Goal: Communication & Community: Answer question/provide support

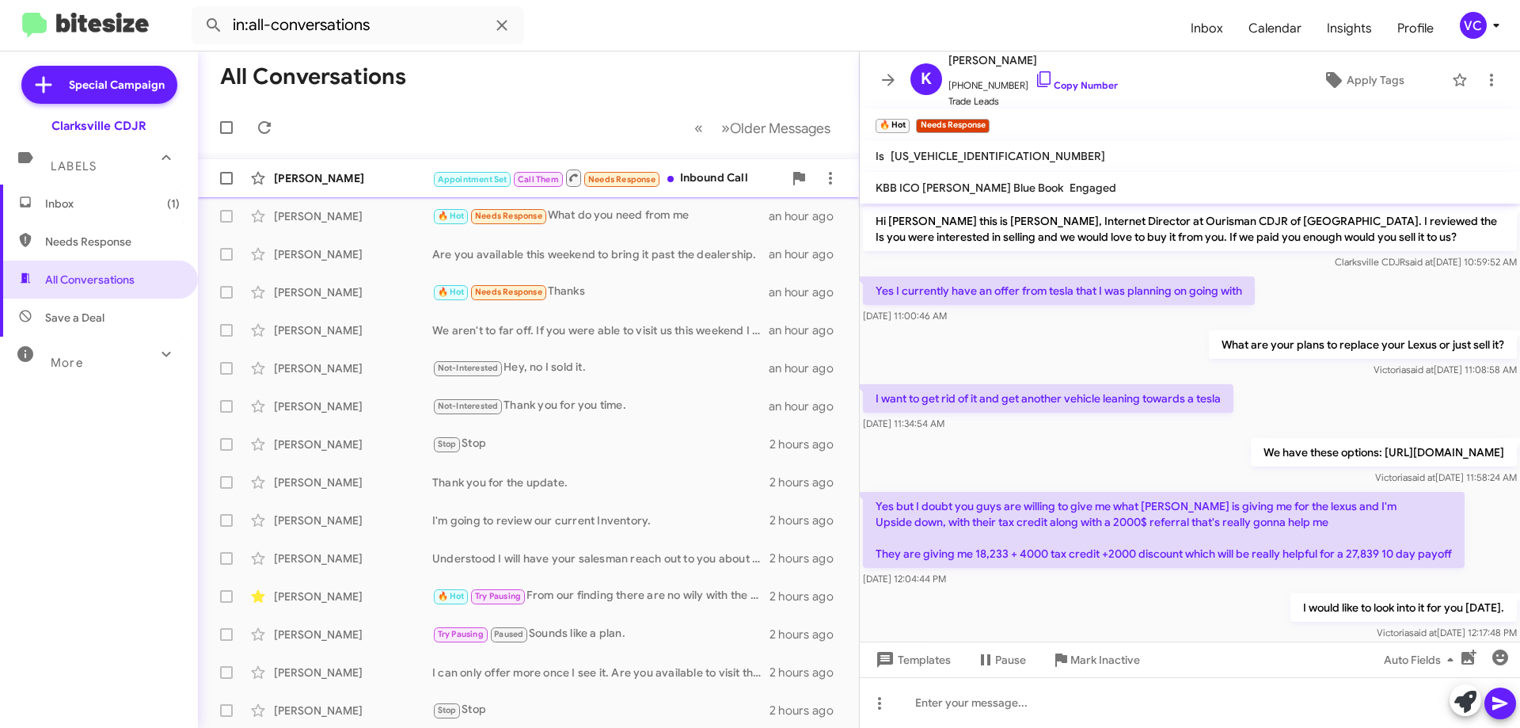
scroll to position [203, 0]
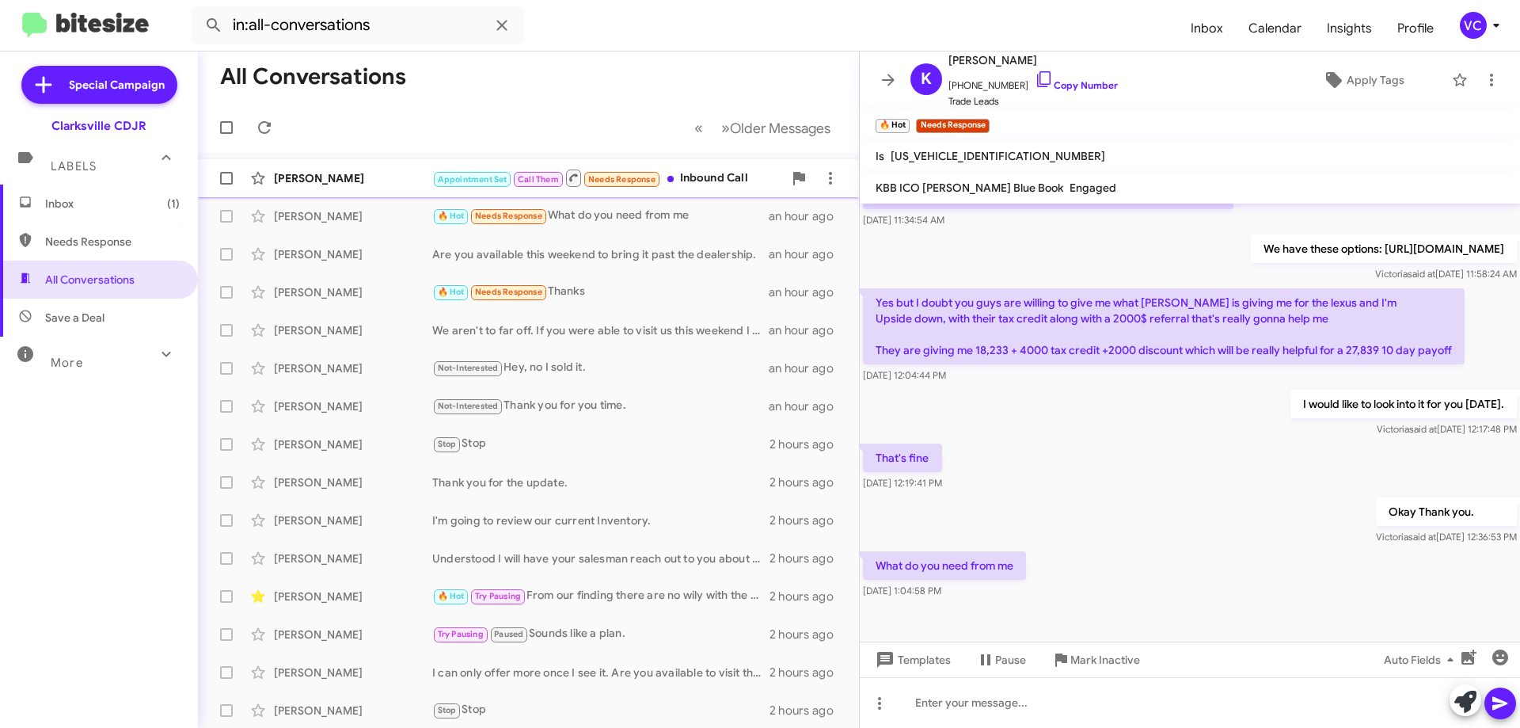
click at [459, 166] on div "[PERSON_NAME] Appointment Set Call Them Needs Response Inbound Call an hour ago" at bounding box center [529, 178] width 636 height 32
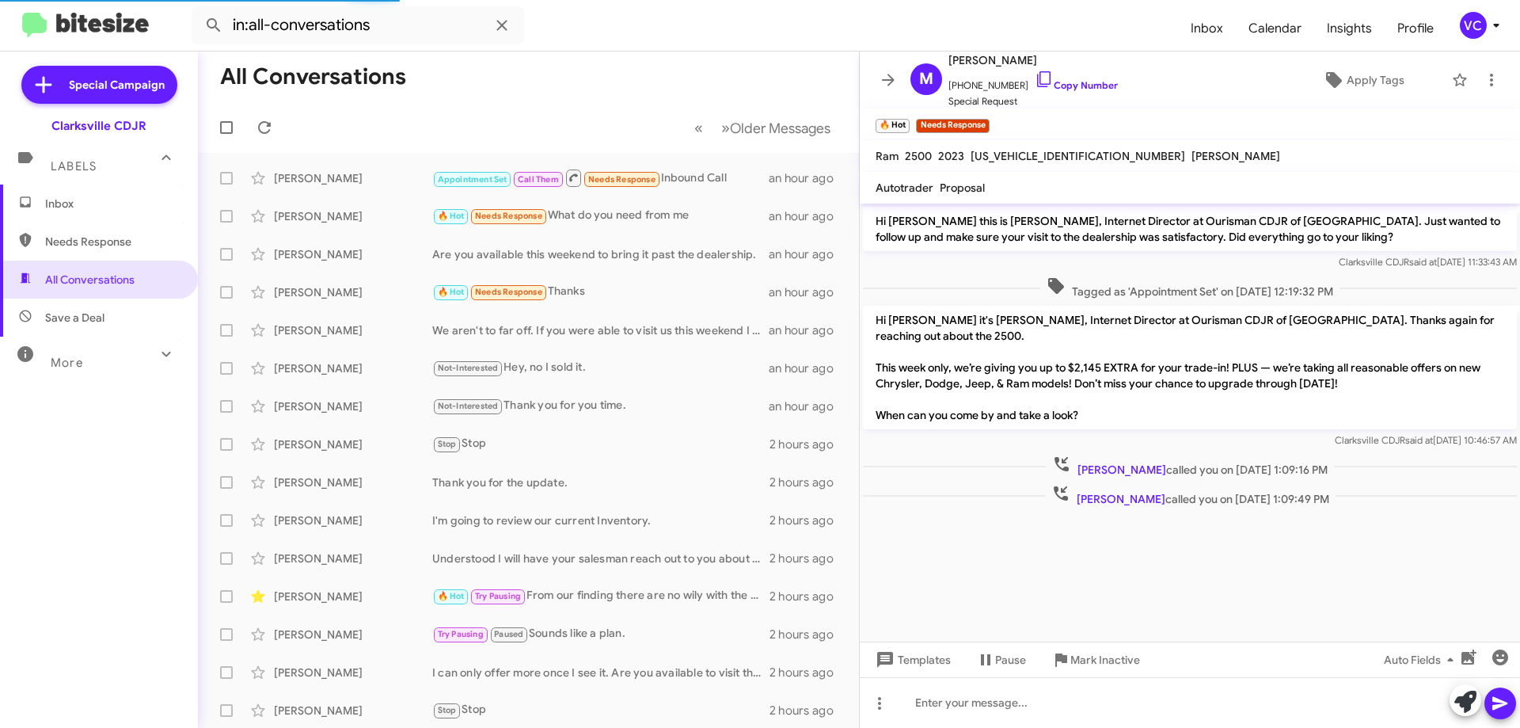
drag, startPoint x: 1092, startPoint y: 551, endPoint x: 876, endPoint y: 376, distance: 278.1
click at [1089, 552] on cdk-virtual-scroll-viewport "Hi [PERSON_NAME] this is [PERSON_NAME], Internet Director at Ourisman CDJR of […" at bounding box center [1190, 422] width 660 height 438
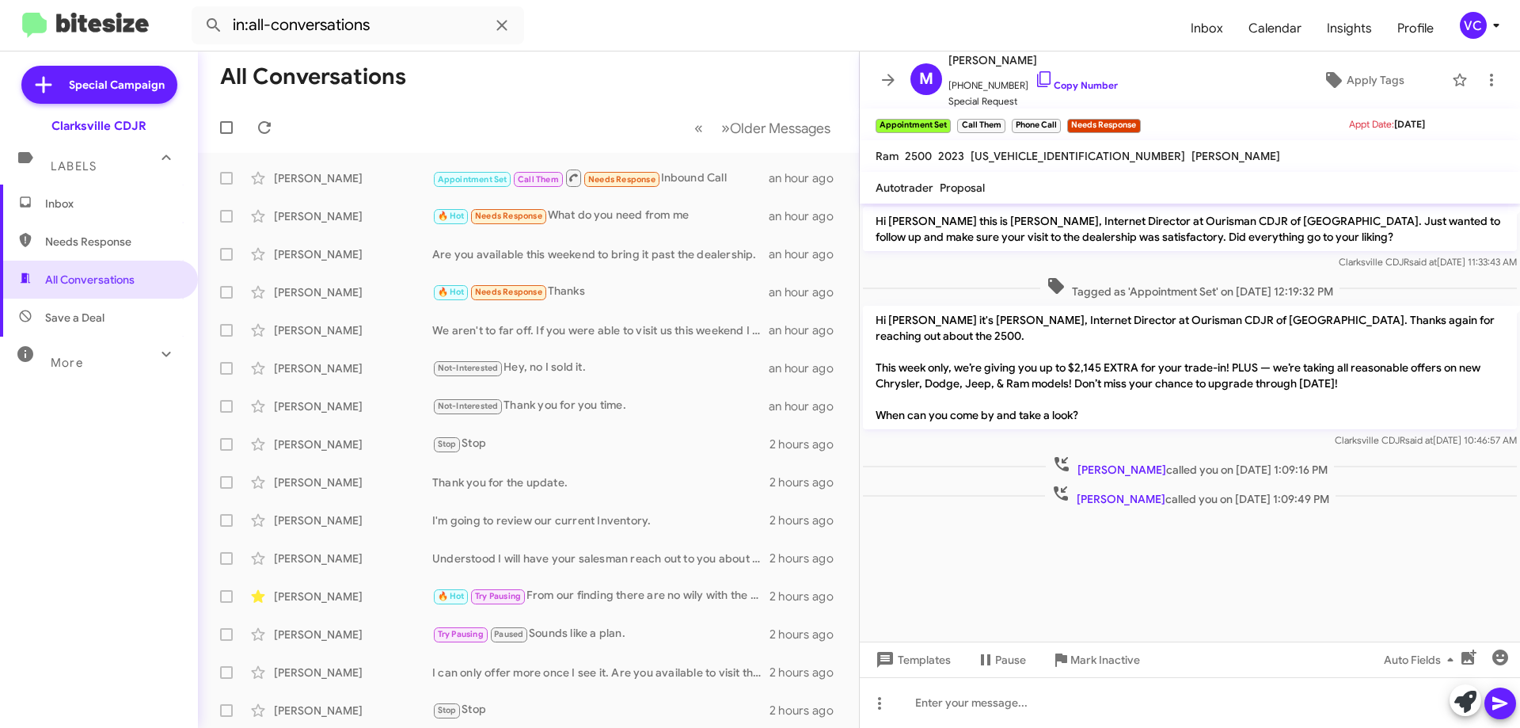
click at [530, 127] on mat-toolbar-row "« Previous » Next Older Messages" at bounding box center [528, 127] width 661 height 51
click at [535, 126] on mat-toolbar-row "« Previous » Next Older Messages" at bounding box center [528, 127] width 661 height 51
click at [266, 124] on icon at bounding box center [264, 127] width 19 height 19
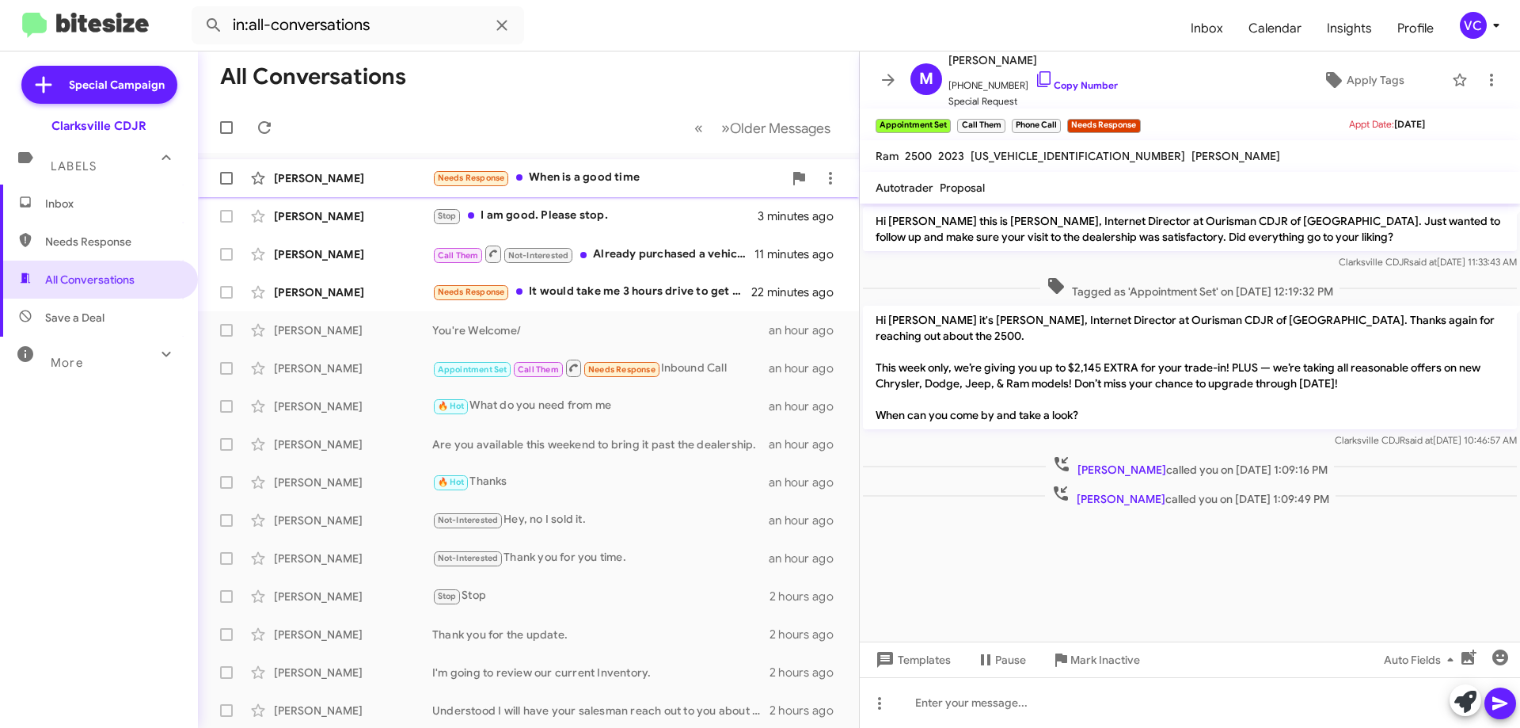
click at [343, 165] on div "[PERSON_NAME] Needs Response When is a good time 2 minutes ago" at bounding box center [529, 178] width 636 height 32
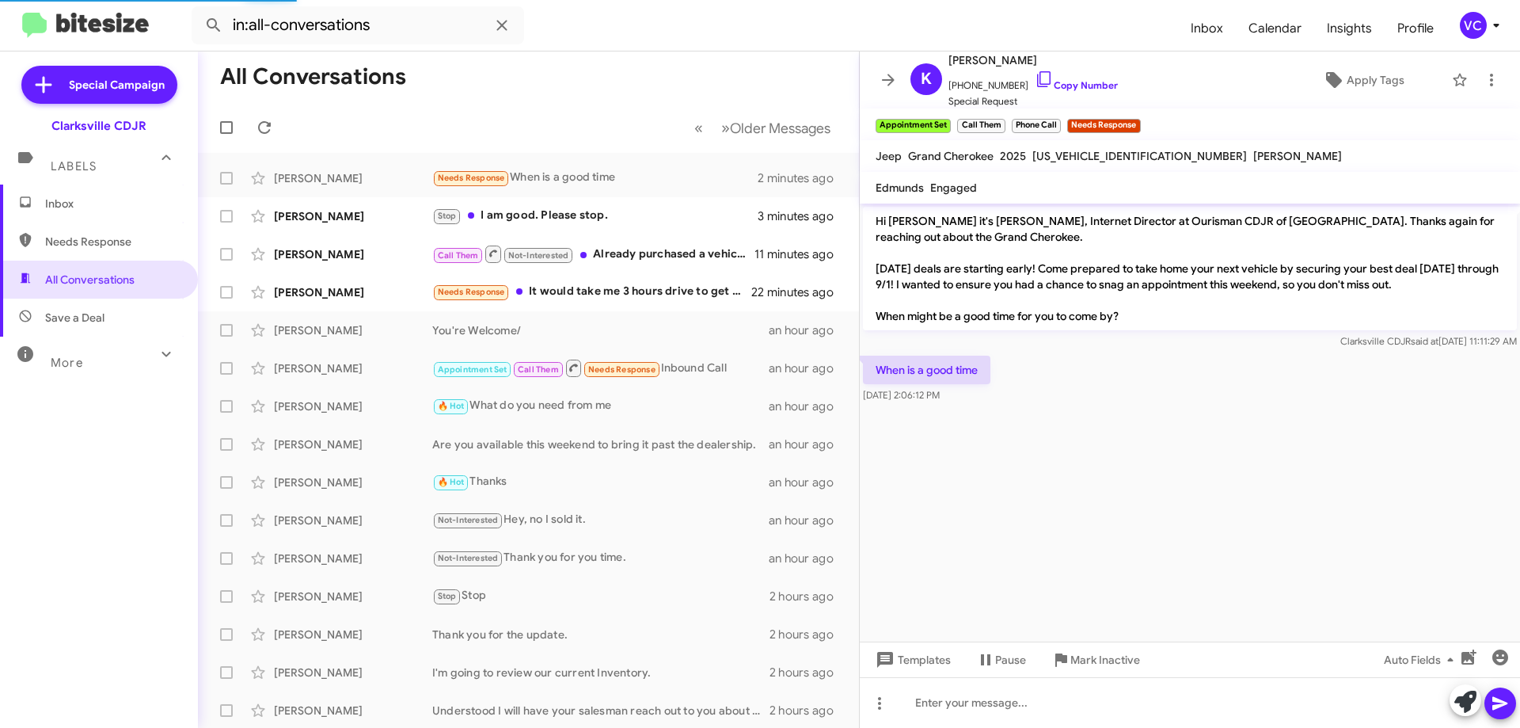
click at [1245, 469] on cdk-virtual-scroll-viewport "Hi [PERSON_NAME] it's [PERSON_NAME], Internet Director at Ourisman CDJR of [GEO…" at bounding box center [1190, 422] width 660 height 438
click at [1082, 496] on cdk-virtual-scroll-viewport "Hi [PERSON_NAME] it's [PERSON_NAME], Internet Director at Ourisman CDJR of [GEO…" at bounding box center [1190, 422] width 660 height 438
click at [1096, 549] on cdk-virtual-scroll-viewport "Hi [PERSON_NAME] it's [PERSON_NAME], Internet Director at Ourisman CDJR of [GEO…" at bounding box center [1190, 422] width 660 height 438
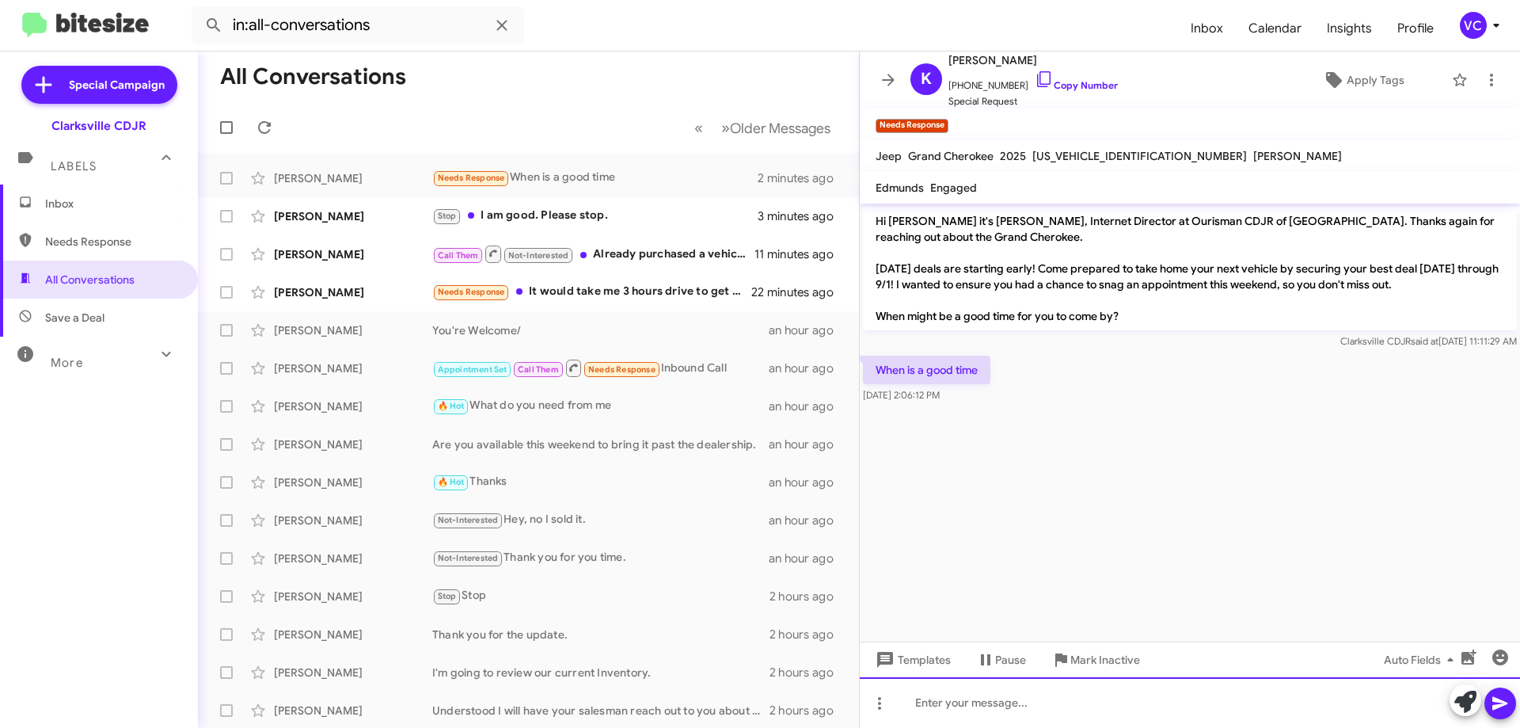
click at [1051, 719] on div at bounding box center [1190, 702] width 660 height 51
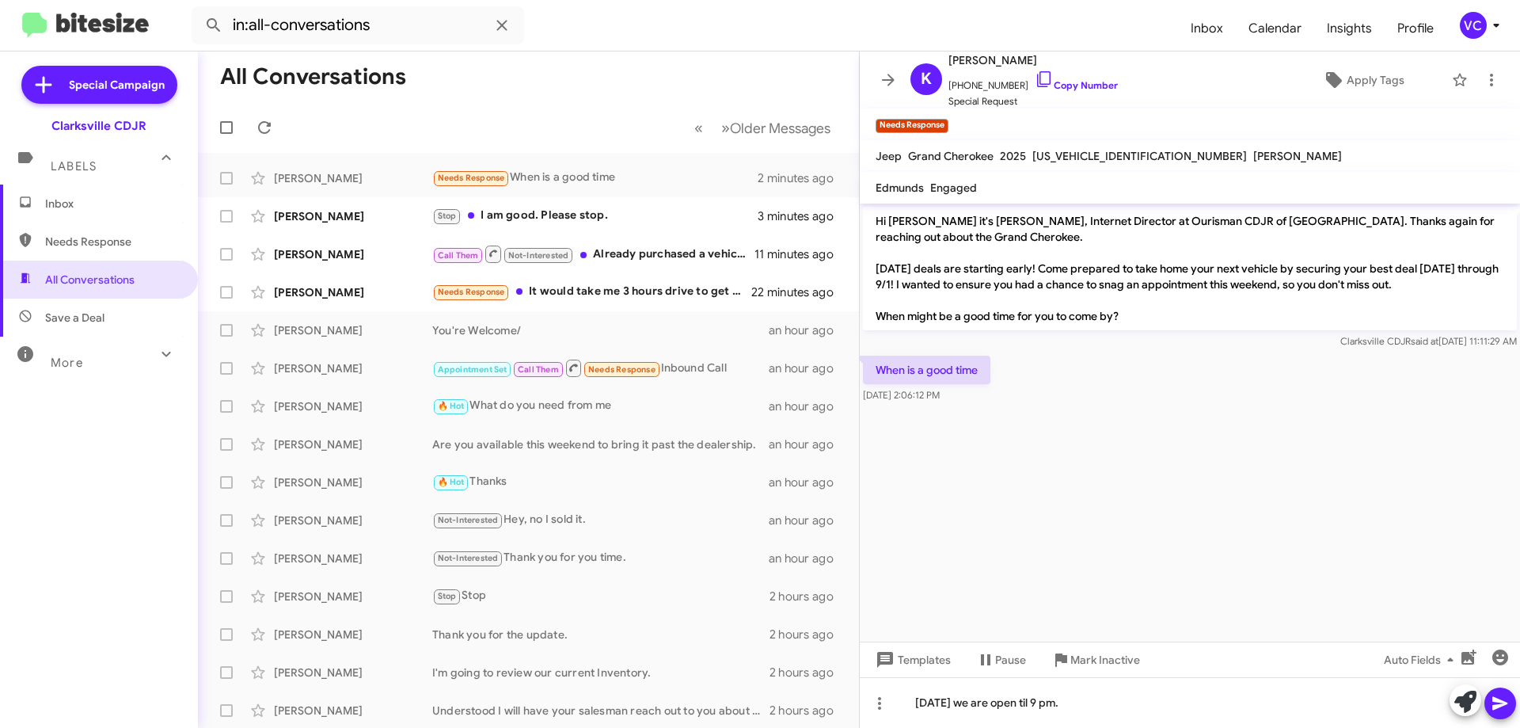
click at [1506, 697] on icon at bounding box center [1500, 703] width 19 height 19
drag, startPoint x: 1283, startPoint y: 496, endPoint x: 1272, endPoint y: 496, distance: 11.1
click at [1277, 496] on cdk-virtual-scroll-viewport "Hi [PERSON_NAME] it's [PERSON_NAME], Internet Director at Ourisman CDJR of [GEO…" at bounding box center [1190, 422] width 660 height 438
click at [1188, 546] on cdk-virtual-scroll-viewport "Hi [PERSON_NAME] it's [PERSON_NAME], Internet Director at Ourisman CDJR of [GEO…" at bounding box center [1190, 422] width 660 height 438
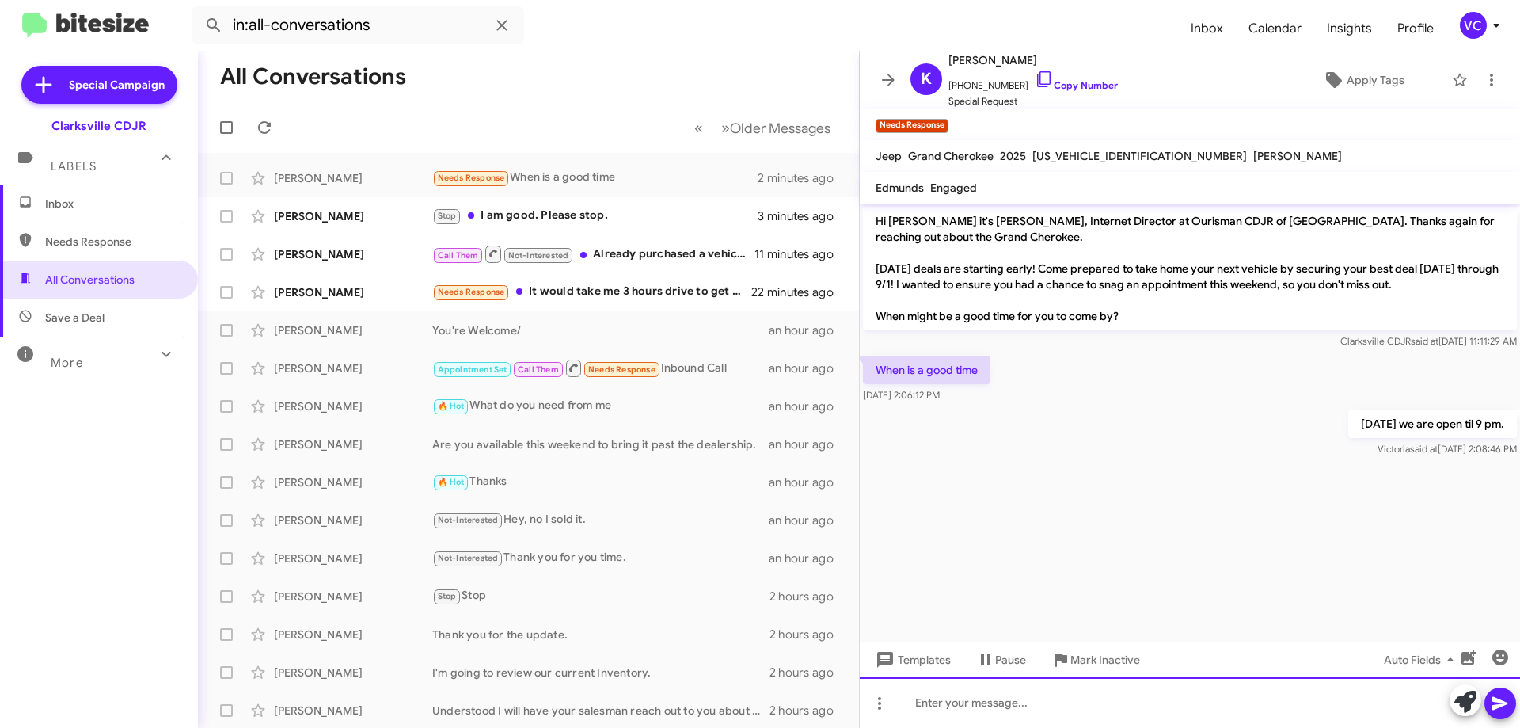
click at [1059, 706] on div at bounding box center [1190, 702] width 660 height 51
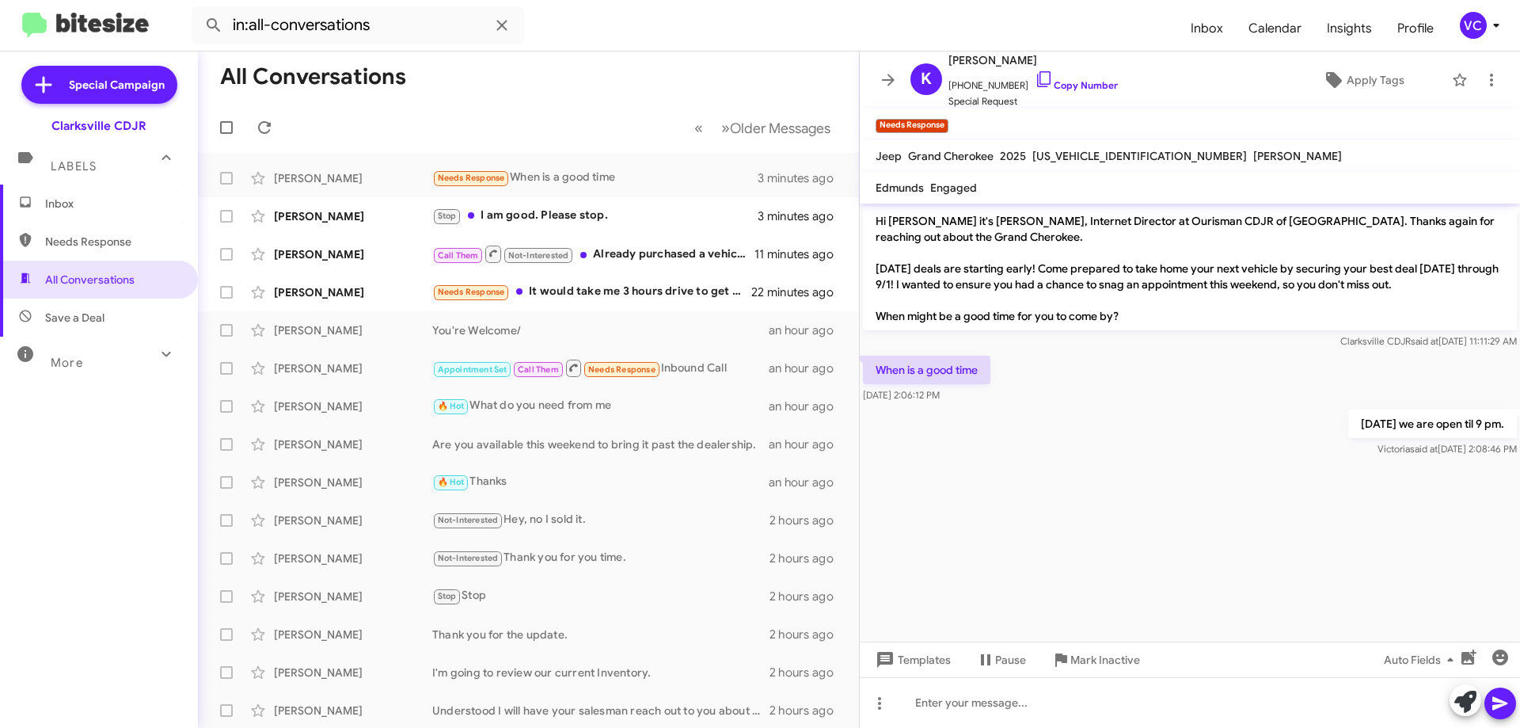
click at [1133, 499] on cdk-virtual-scroll-viewport "Hi [PERSON_NAME] it's [PERSON_NAME], Internet Director at Ourisman CDJR of [GEO…" at bounding box center [1190, 422] width 660 height 438
click at [1129, 498] on cdk-virtual-scroll-viewport "Hi [PERSON_NAME] it's [PERSON_NAME], Internet Director at Ourisman CDJR of [GEO…" at bounding box center [1190, 422] width 660 height 438
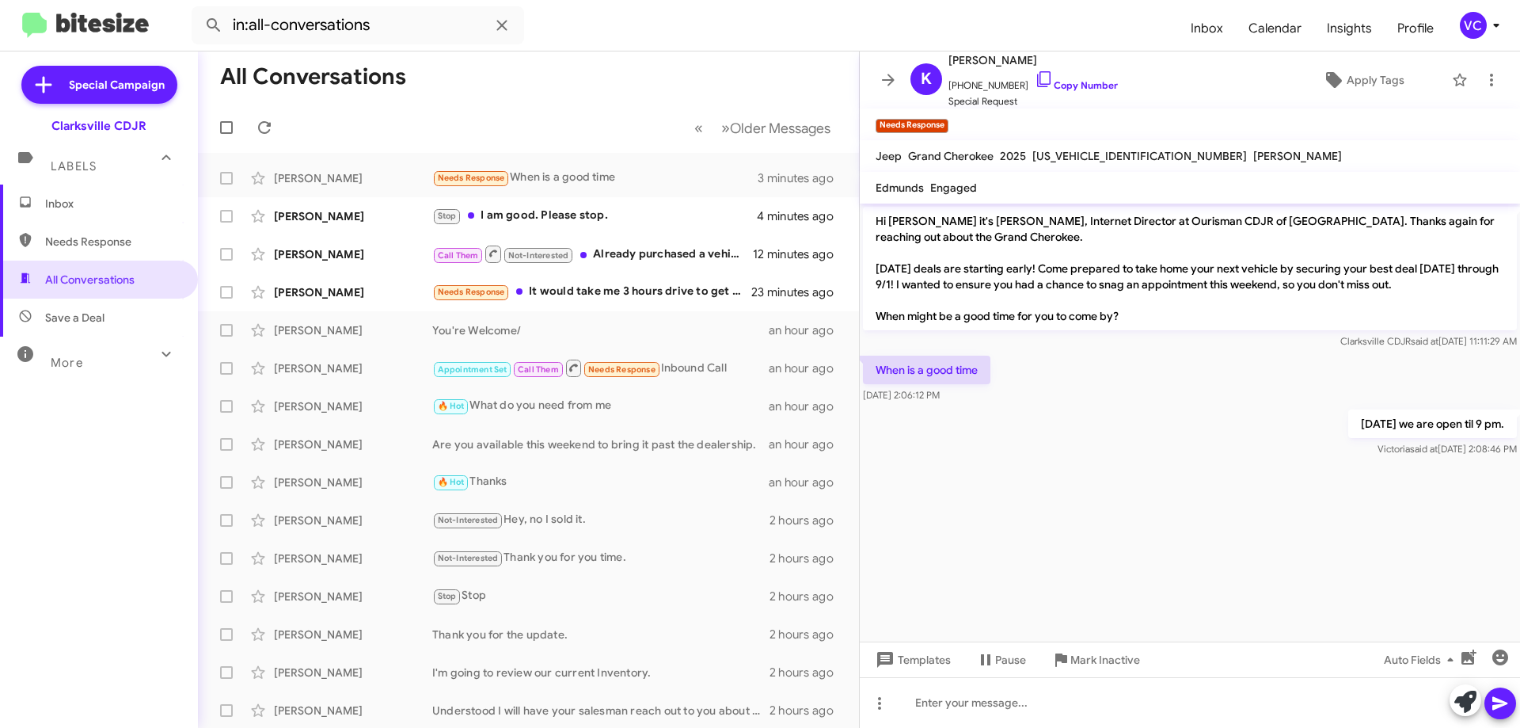
click at [1087, 475] on cdk-virtual-scroll-viewport "Hi [PERSON_NAME] it's [PERSON_NAME], Internet Director at Ourisman CDJR of [GEO…" at bounding box center [1190, 422] width 660 height 438
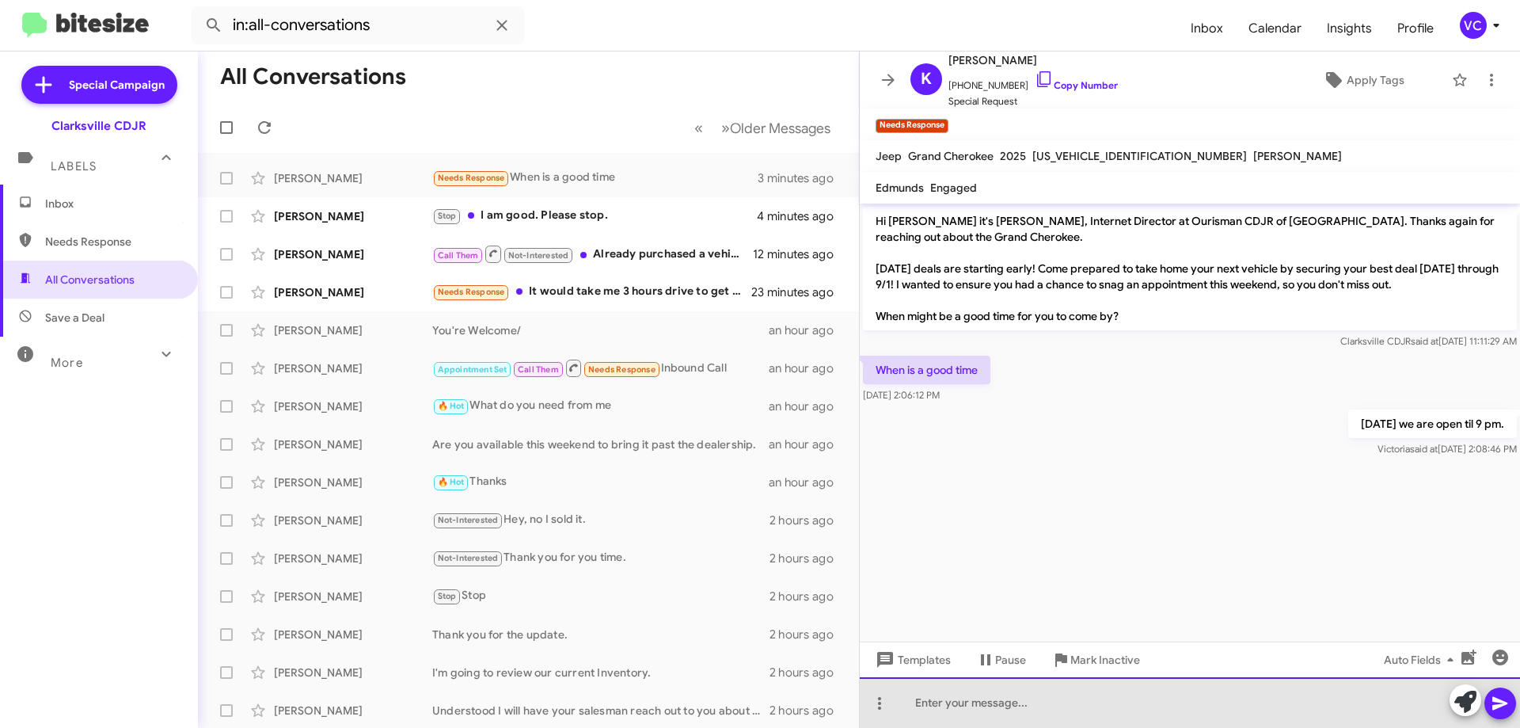
click at [1079, 710] on div at bounding box center [1190, 702] width 660 height 51
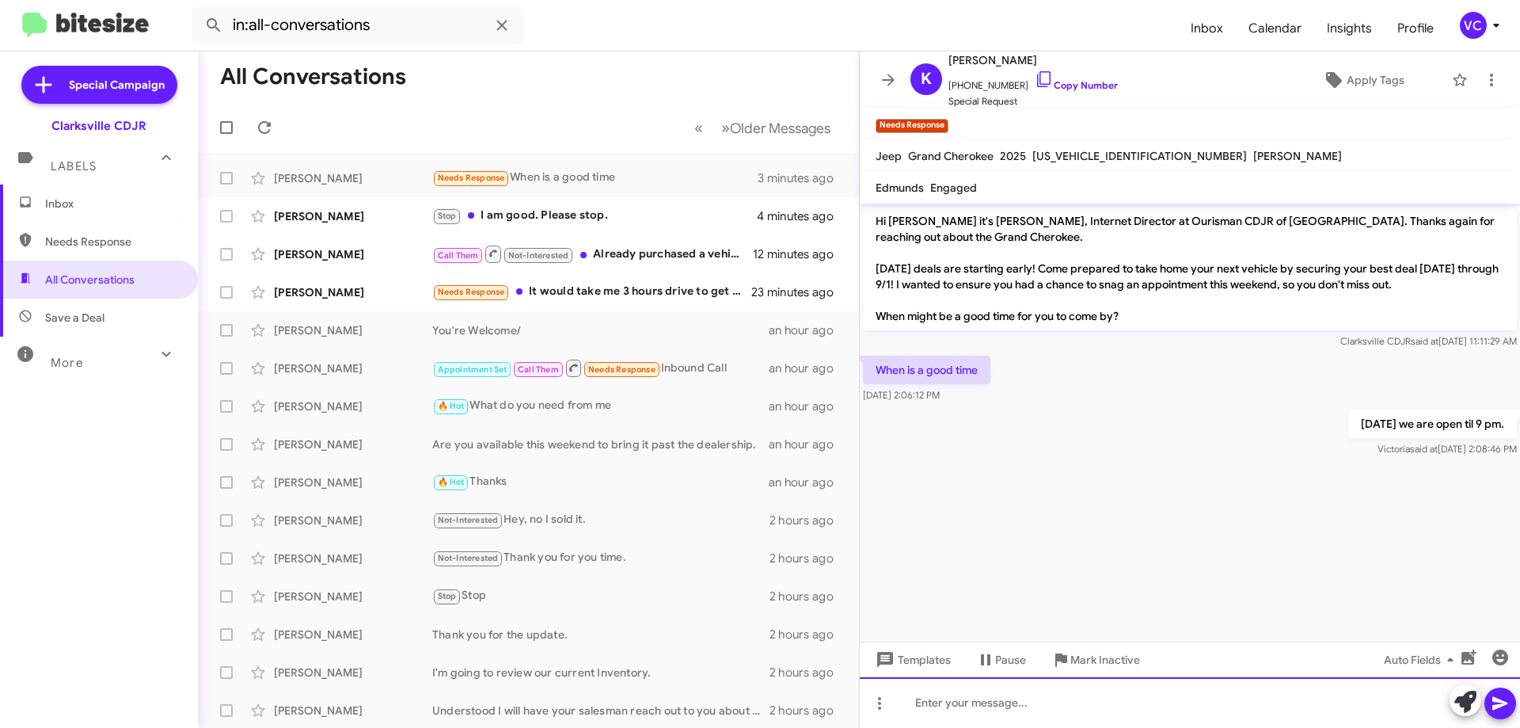
click at [1065, 692] on div at bounding box center [1190, 702] width 660 height 51
click at [1519, 694] on div "What time works best for you?" at bounding box center [1190, 702] width 660 height 51
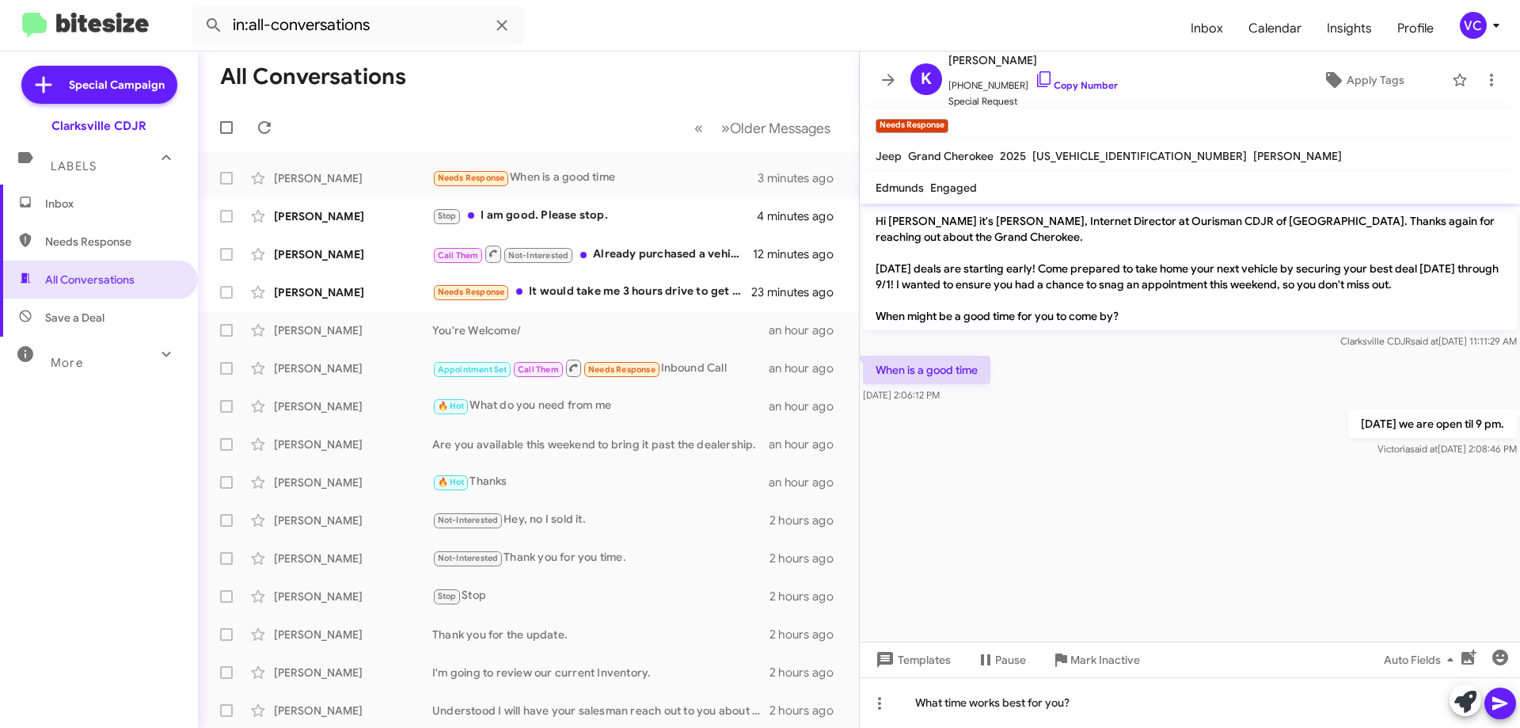
click at [1508, 712] on icon at bounding box center [1500, 703] width 19 height 19
click at [376, 293] on div "[PERSON_NAME]" at bounding box center [353, 292] width 158 height 16
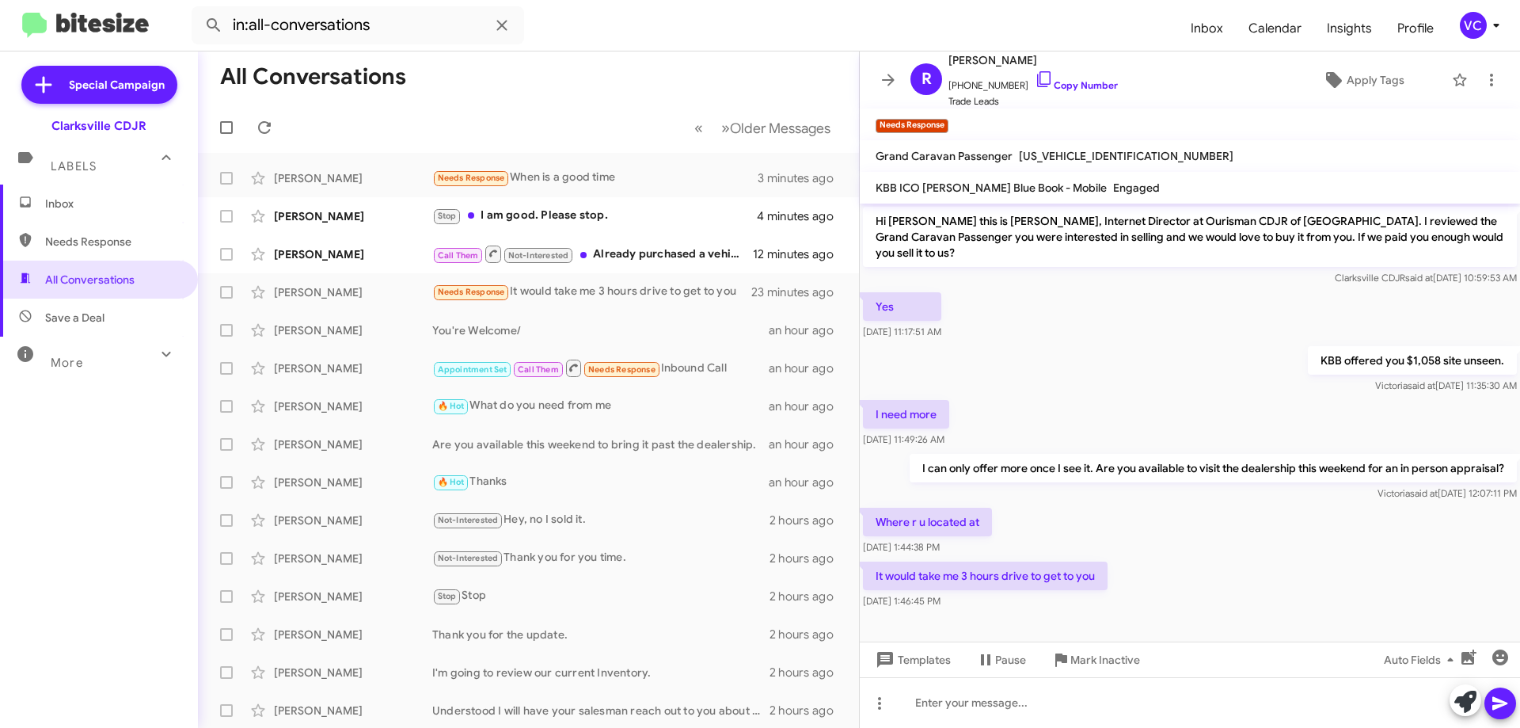
click at [1217, 569] on div "It would take me 3 hours drive to get to you [DATE] 1:46:45 PM" at bounding box center [1190, 585] width 660 height 54
click at [1192, 369] on div "KBB offered you $1,058 site unseen. [PERSON_NAME] said at [DATE] 11:35:30 AM" at bounding box center [1190, 370] width 660 height 54
click at [1257, 541] on div "Where r u located at [DATE] 1:44:38 PM" at bounding box center [1190, 531] width 660 height 54
click at [1244, 538] on div "Where r u located at [DATE] 1:44:38 PM" at bounding box center [1190, 531] width 660 height 54
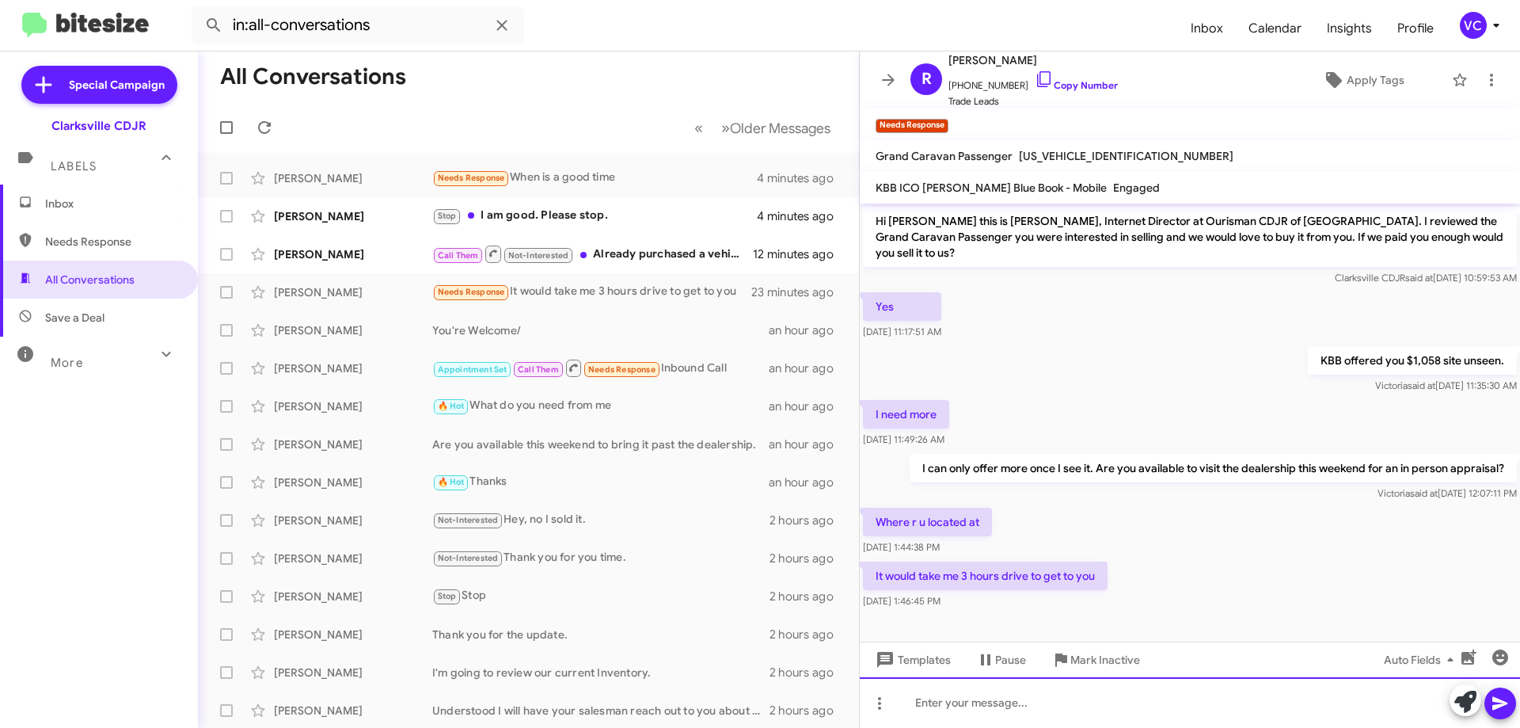
click at [994, 704] on div at bounding box center [1190, 702] width 660 height 51
click at [1260, 695] on div "12430 Auto Drive. [GEOGRAPHIC_DATA] MD 21029" at bounding box center [1190, 702] width 660 height 51
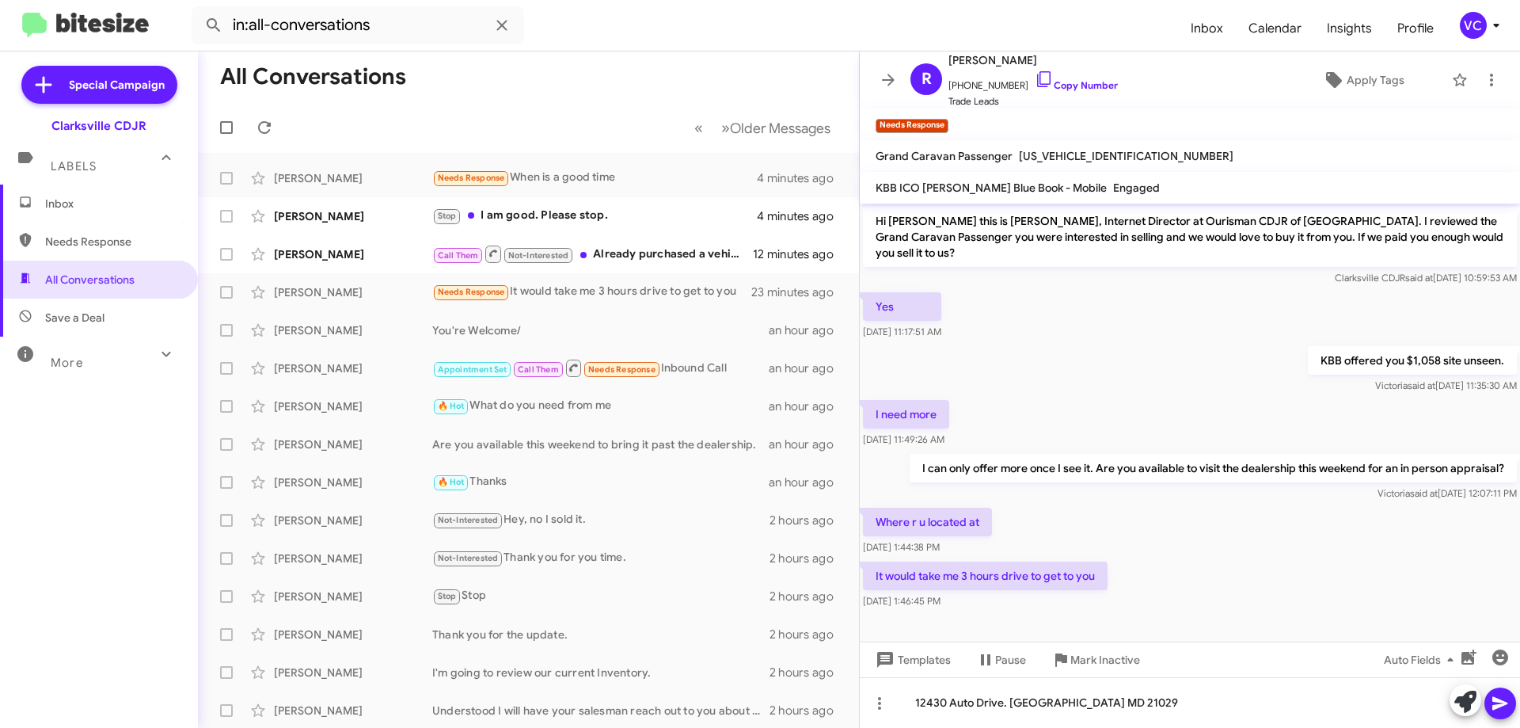
click at [1504, 705] on icon at bounding box center [1500, 703] width 19 height 19
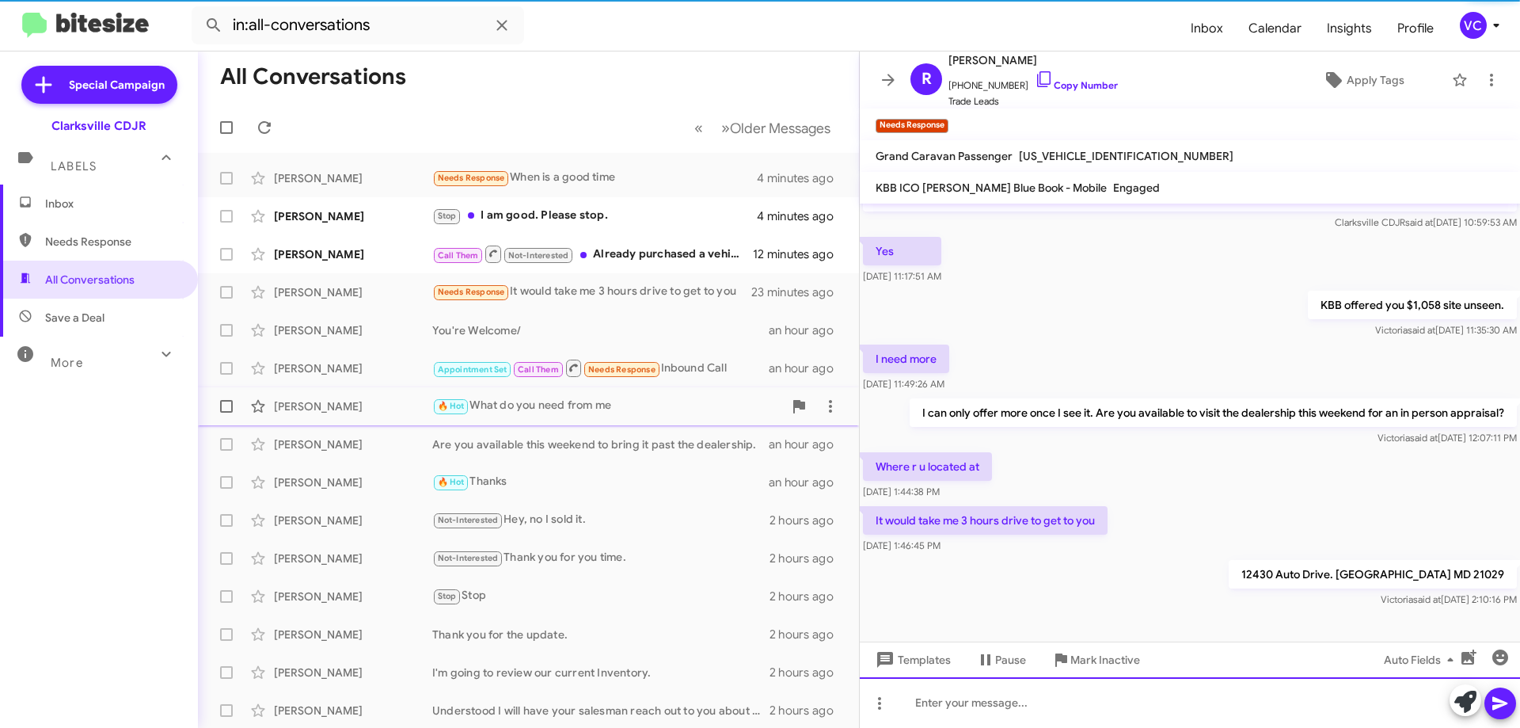
scroll to position [56, 0]
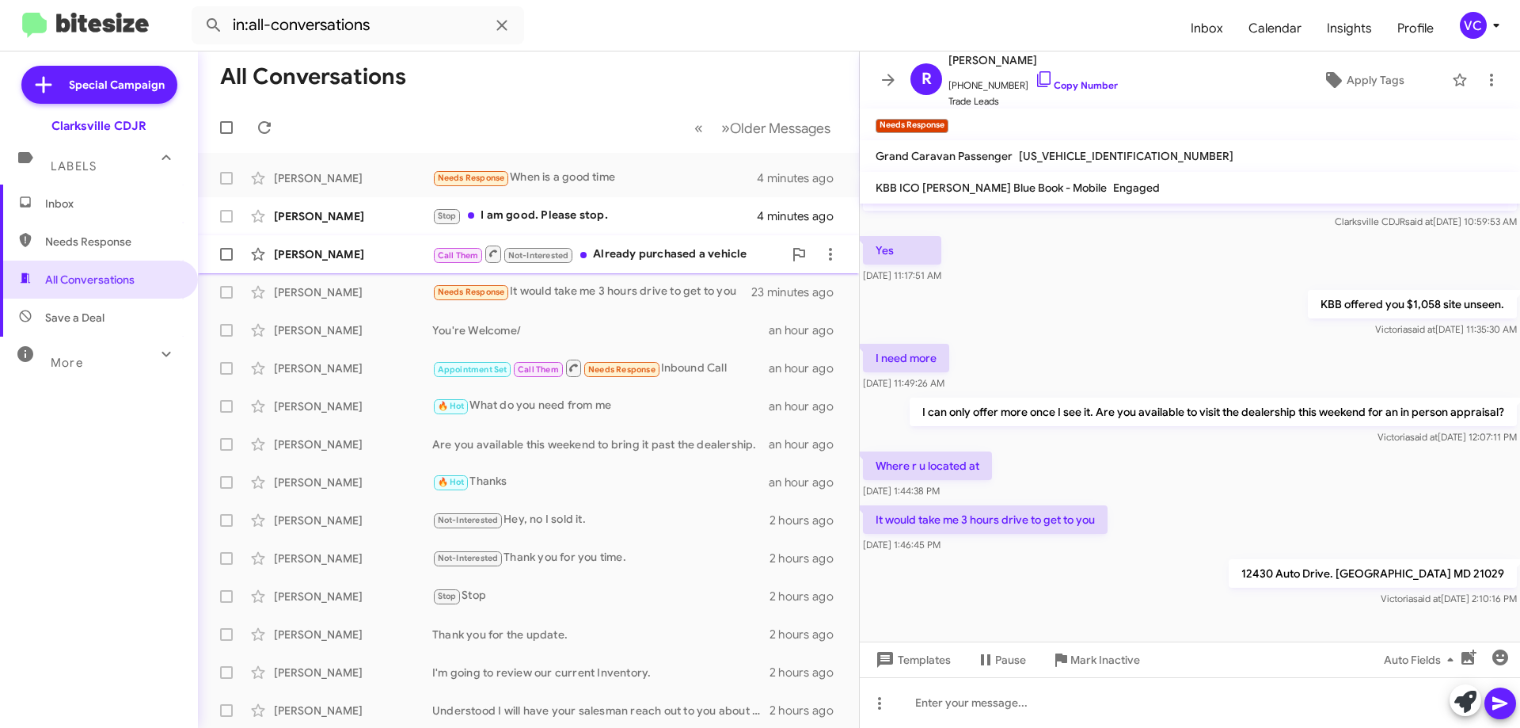
click at [373, 254] on div "[PERSON_NAME]" at bounding box center [353, 254] width 158 height 16
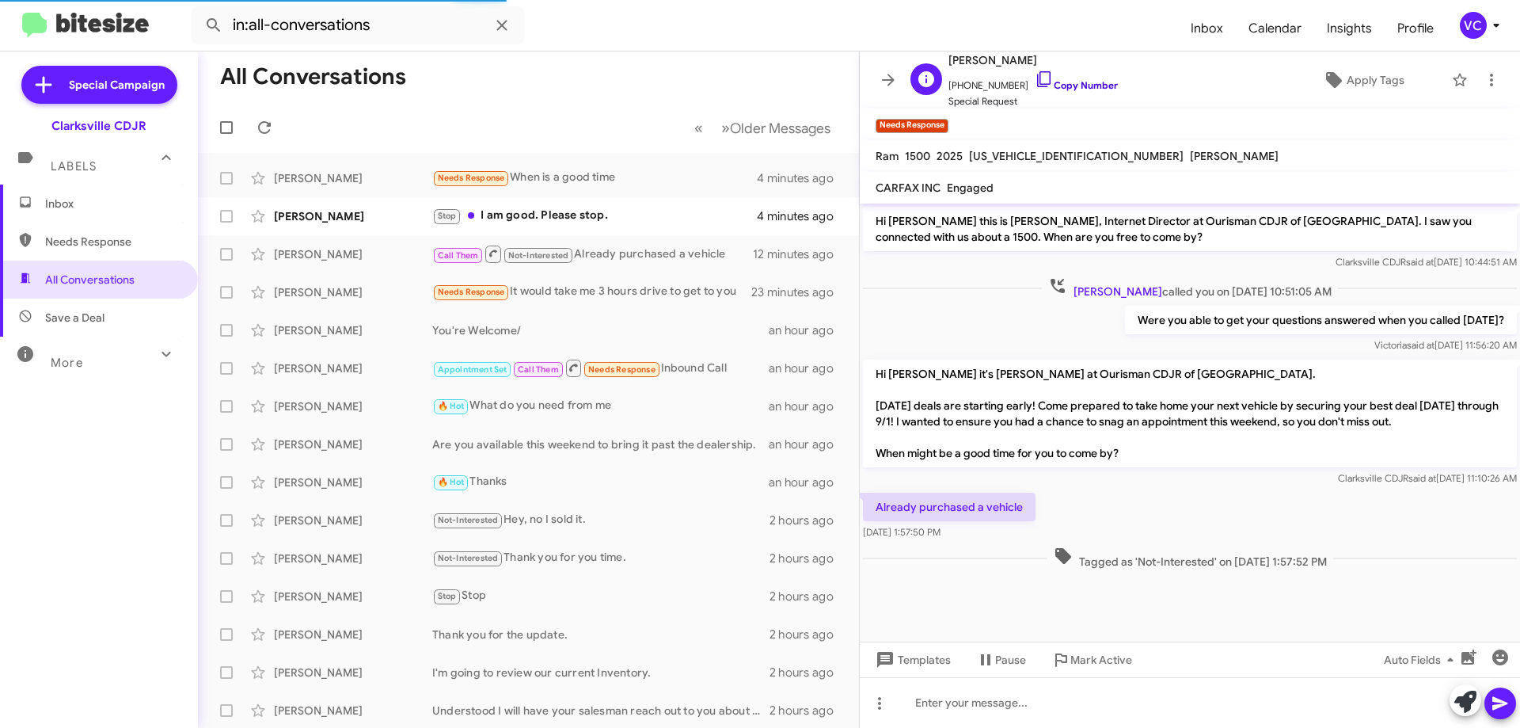
click at [1097, 88] on link "Copy Number" at bounding box center [1076, 85] width 83 height 12
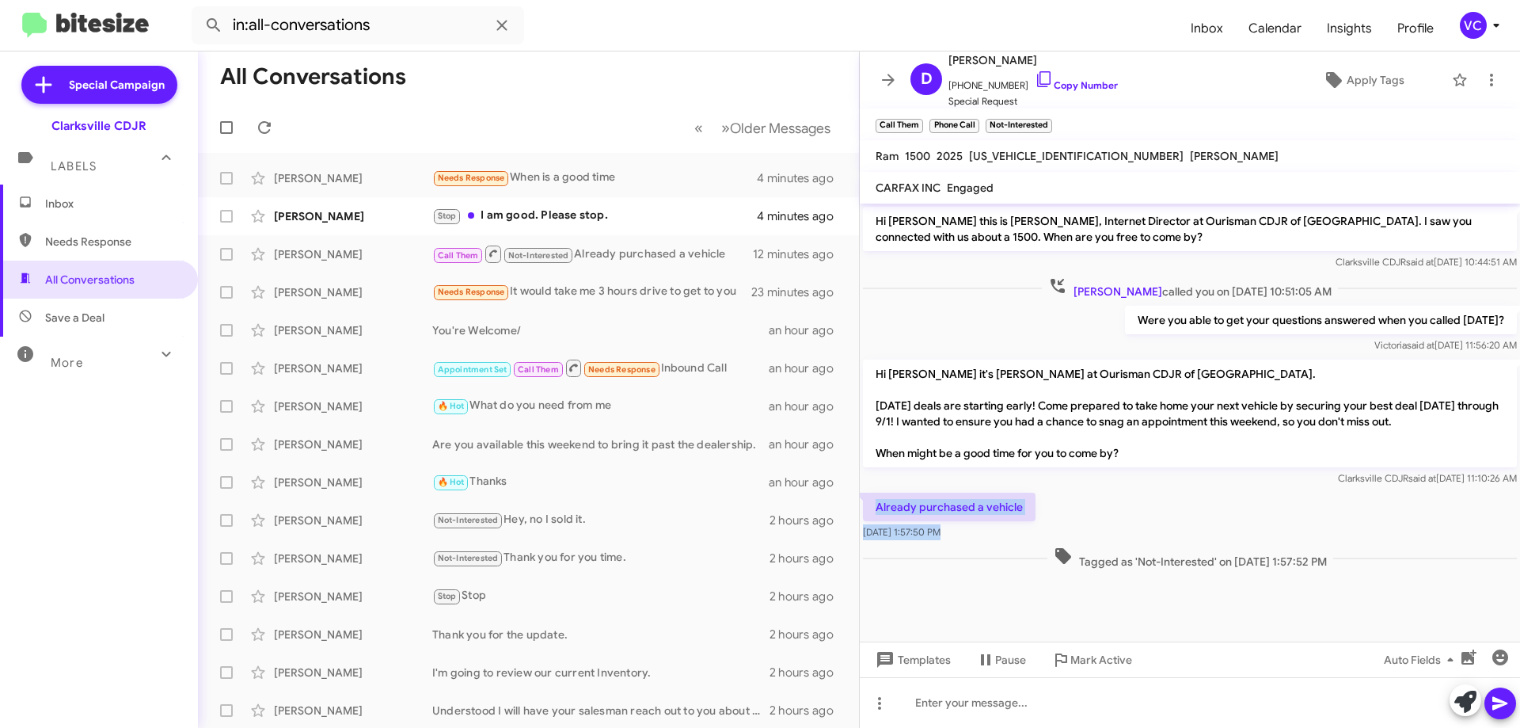
drag, startPoint x: 877, startPoint y: 504, endPoint x: 1055, endPoint y: 544, distance: 182.5
click at [1055, 544] on div "Hi [PERSON_NAME] this is [PERSON_NAME], Internet Director at Ourisman CDJR of […" at bounding box center [1190, 387] width 660 height 369
copy div "Already purchased a vehicle [DATE] 1:57:50 PM"
click at [1203, 496] on div "Already purchased a vehicle [DATE] 1:57:50 PM" at bounding box center [1190, 516] width 660 height 54
click at [1173, 629] on cdk-virtual-scroll-viewport "Hi [PERSON_NAME] this is [PERSON_NAME], Internet Director at Ourisman CDJR of […" at bounding box center [1190, 422] width 660 height 438
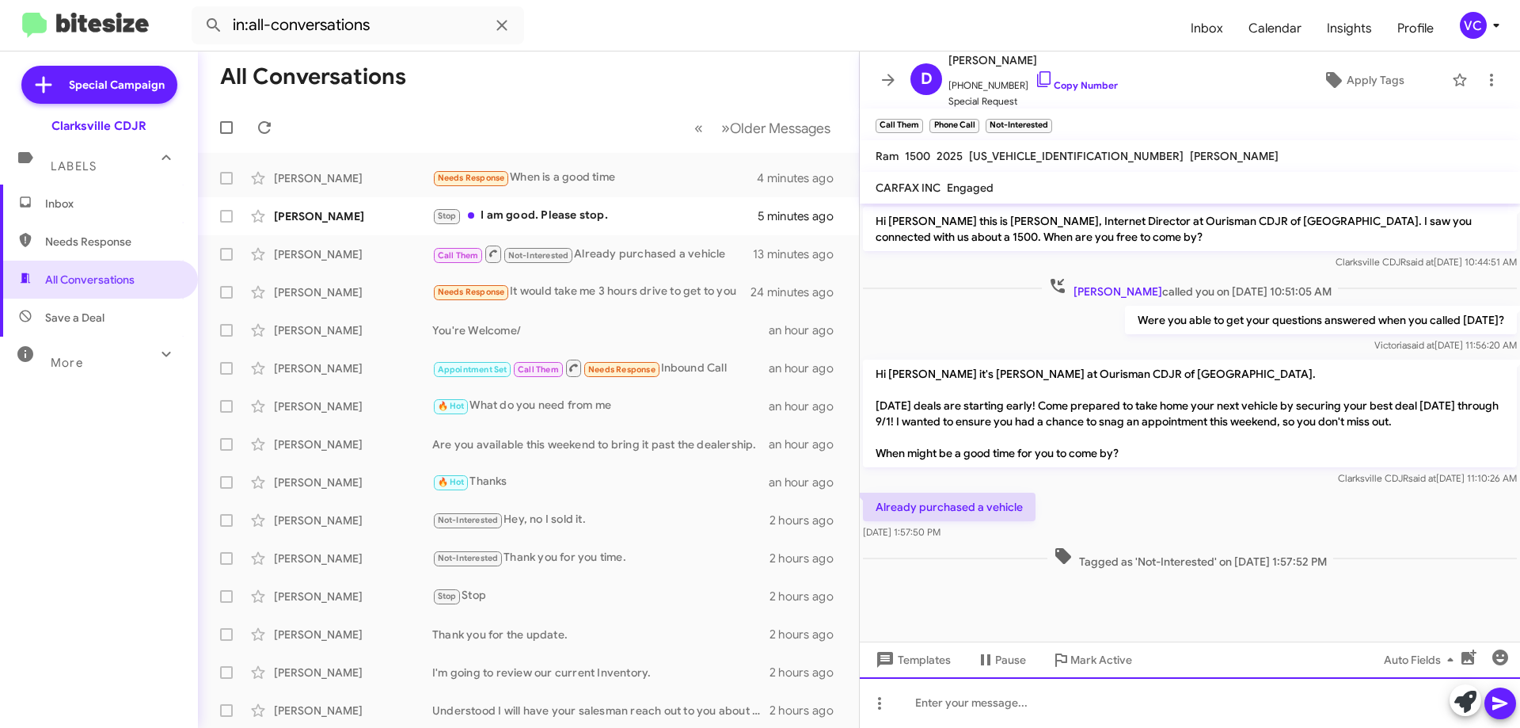
click at [1025, 713] on div at bounding box center [1190, 702] width 660 height 51
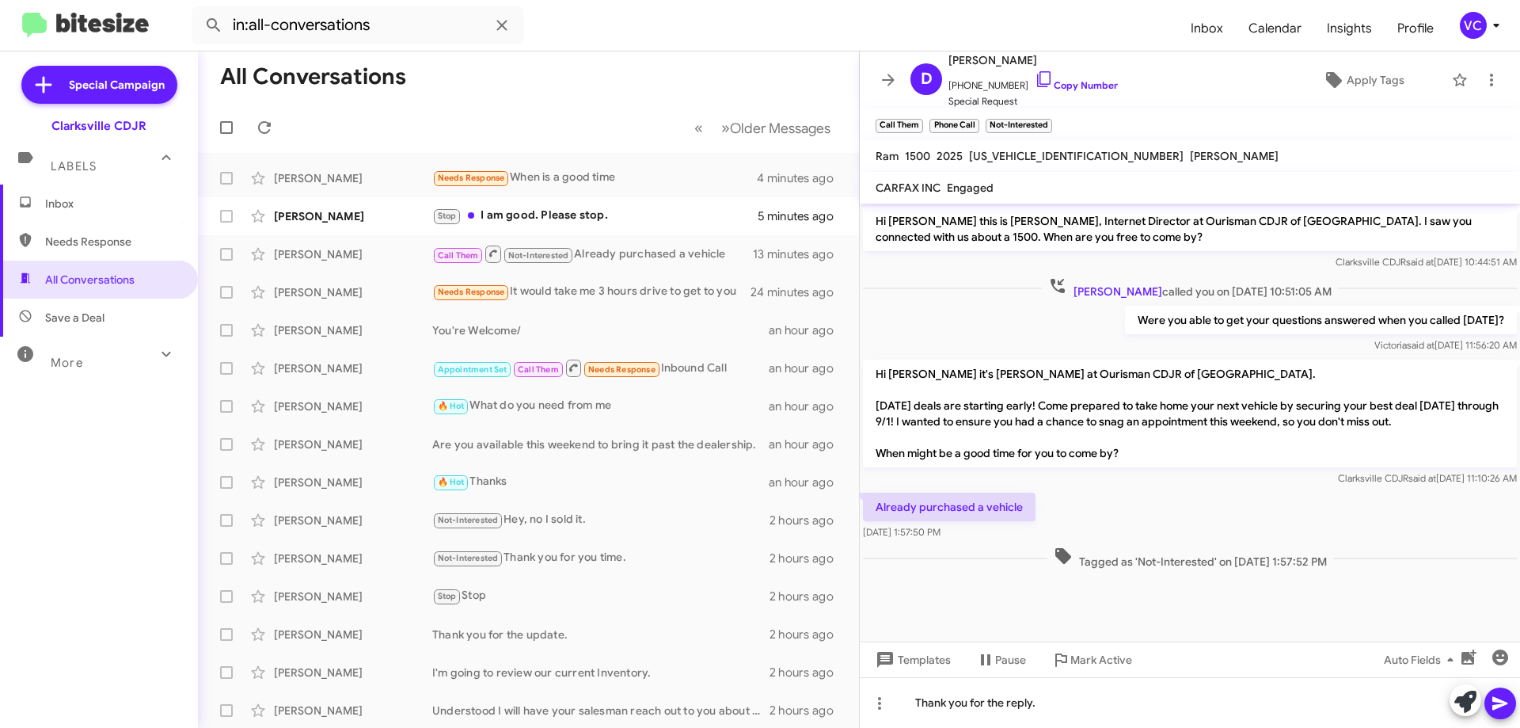
click at [1504, 702] on icon at bounding box center [1500, 703] width 15 height 13
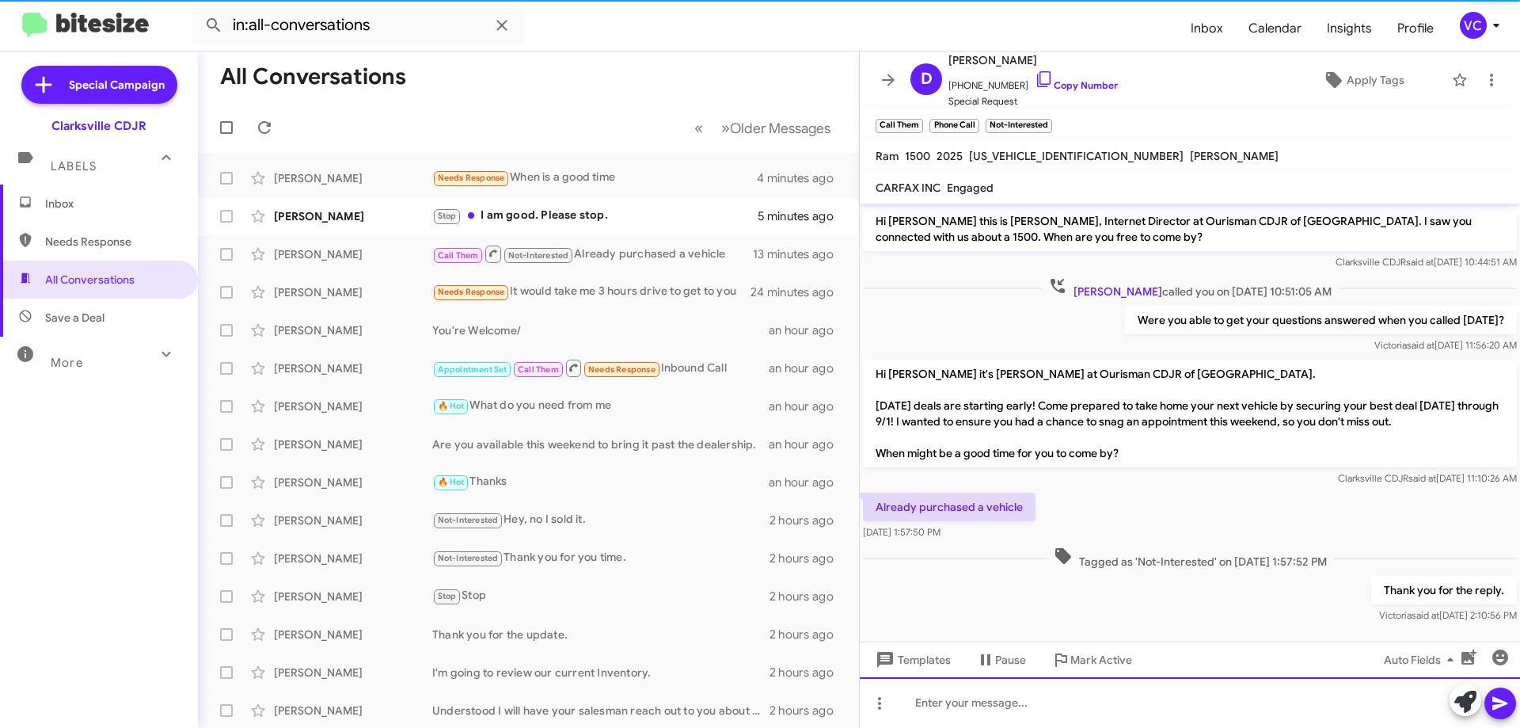
scroll to position [13, 0]
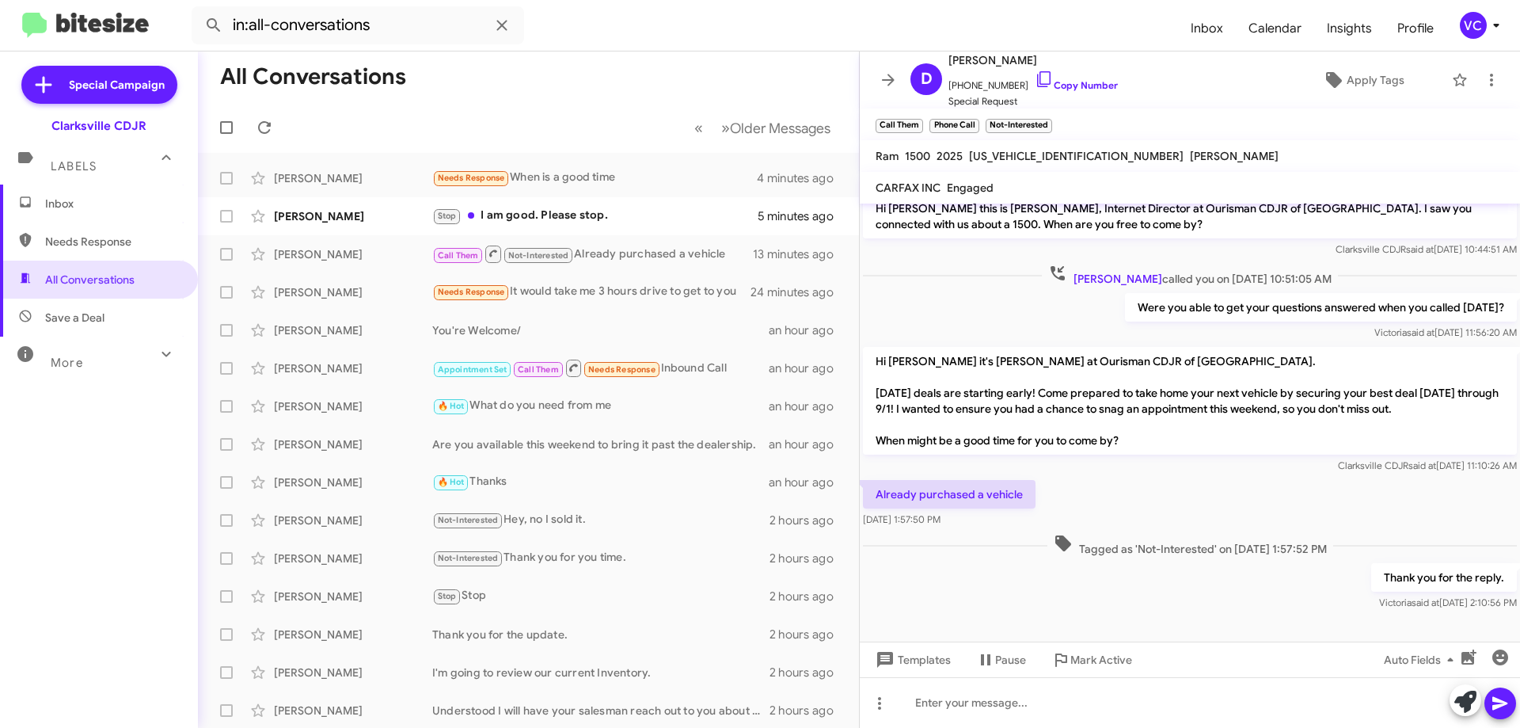
click at [1165, 497] on div "Already purchased a vehicle [DATE] 1:57:50 PM" at bounding box center [1190, 504] width 660 height 54
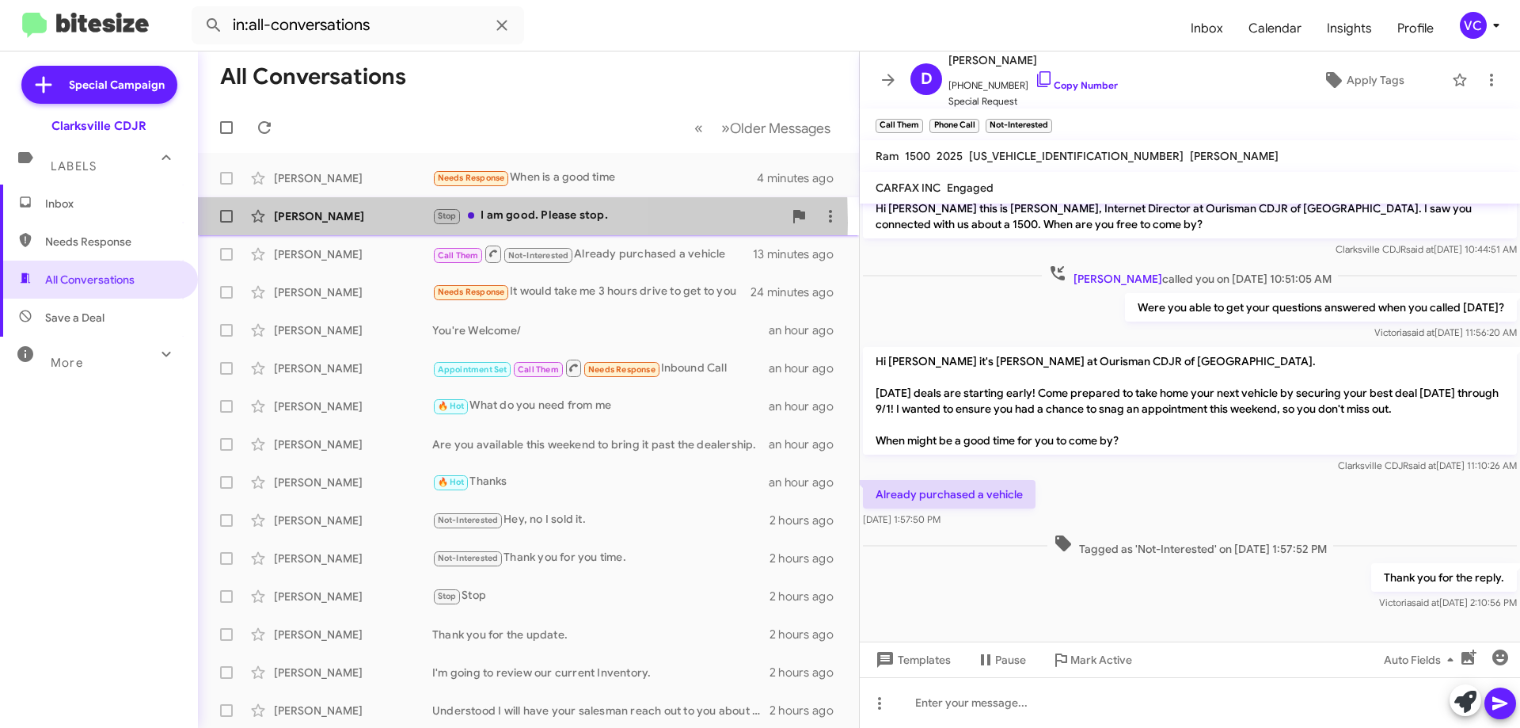
click at [345, 222] on div "[PERSON_NAME]" at bounding box center [353, 216] width 158 height 16
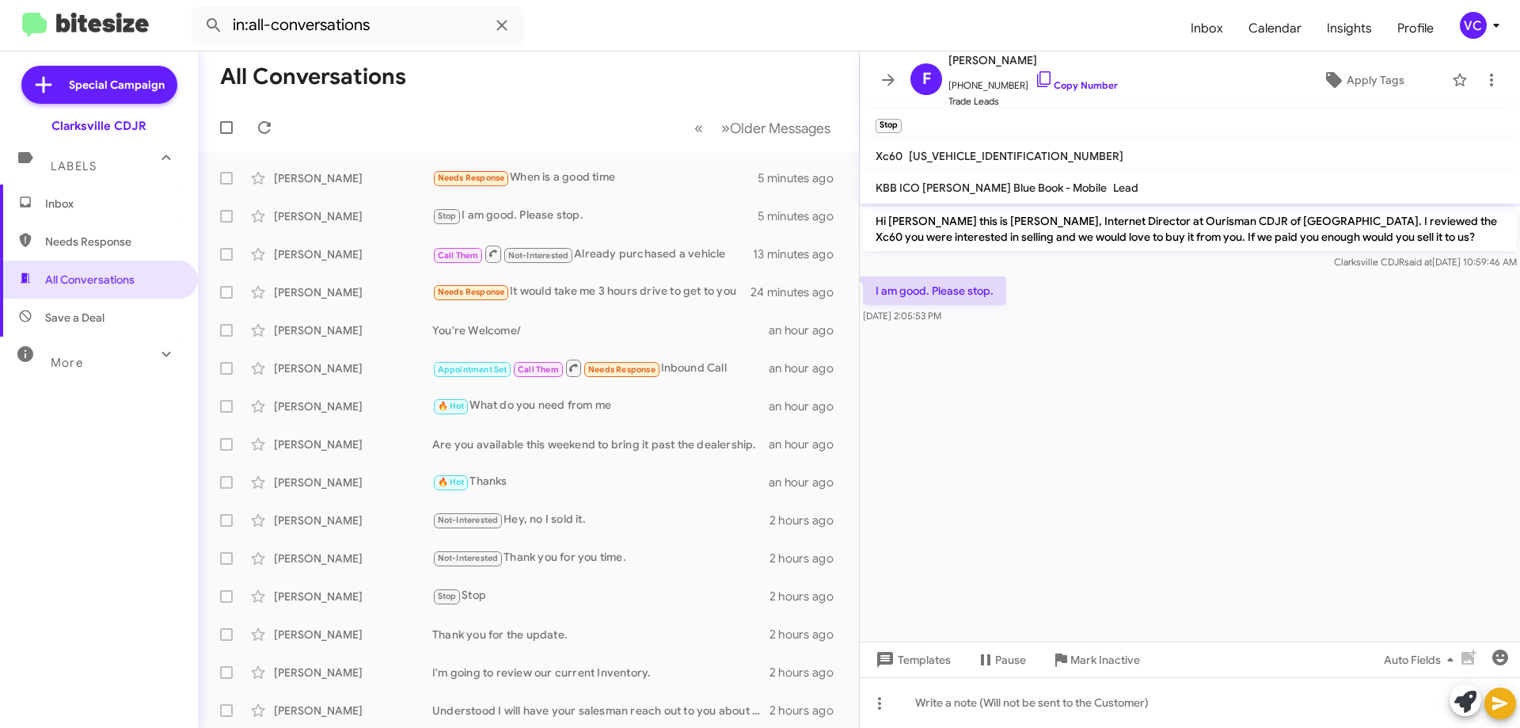
click at [1194, 397] on cdk-virtual-scroll-viewport "Hi [PERSON_NAME] this is [PERSON_NAME], Internet Director at Ourisman CDJR of […" at bounding box center [1190, 422] width 660 height 438
click at [1078, 83] on link "Copy Number" at bounding box center [1076, 85] width 83 height 12
drag, startPoint x: 1077, startPoint y: 458, endPoint x: 1009, endPoint y: 305, distance: 168.0
click at [1081, 456] on cdk-virtual-scroll-viewport "Hi [PERSON_NAME] this is [PERSON_NAME], Internet Director at Ourisman CDJR of […" at bounding box center [1190, 422] width 660 height 438
drag, startPoint x: 872, startPoint y: 287, endPoint x: 1002, endPoint y: 333, distance: 138.7
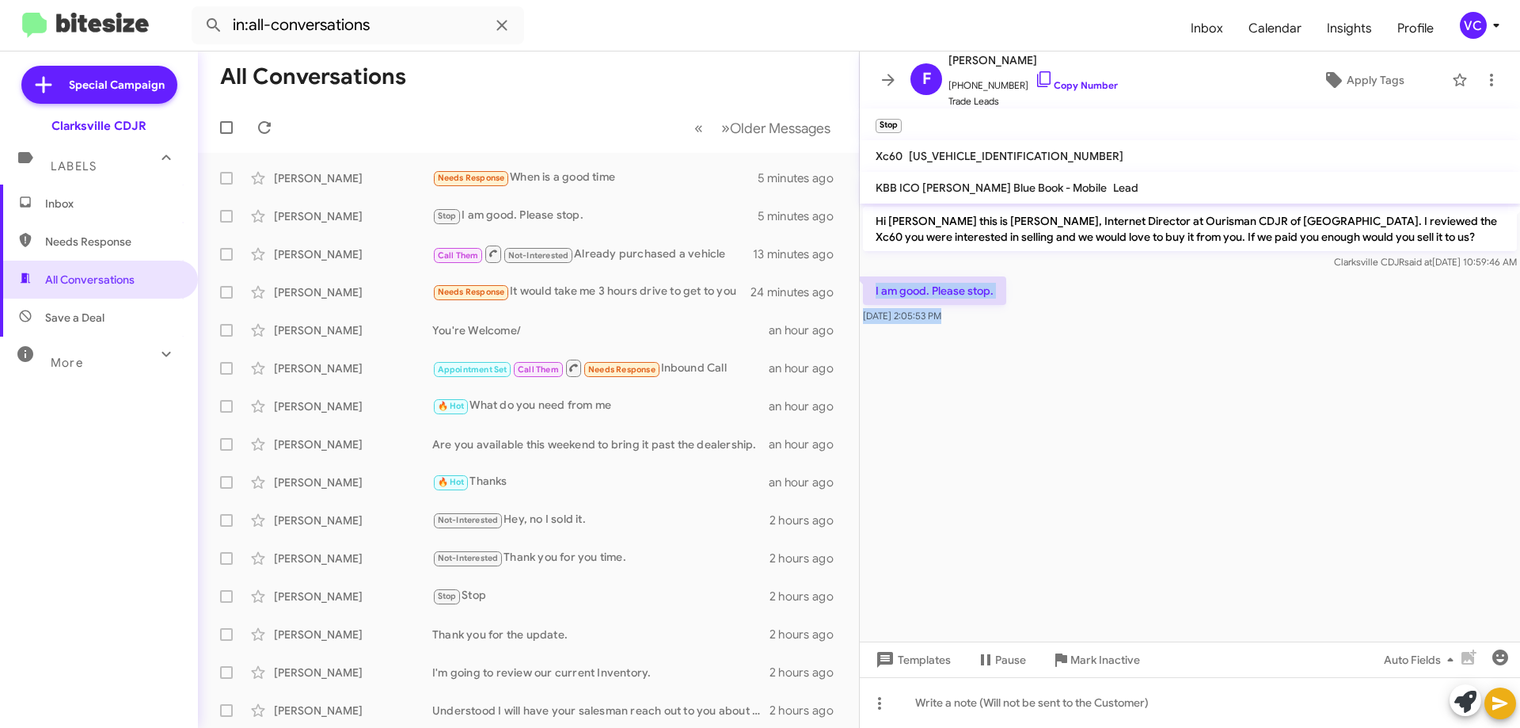
click at [1002, 333] on cdk-virtual-scroll-viewport "Hi [PERSON_NAME] this is [PERSON_NAME], Internet Director at Ourisman CDJR of […" at bounding box center [1190, 422] width 660 height 438
copy div "I am good. Please stop. [DATE] 2:05:53 PM"
